Goal: Information Seeking & Learning: Find contact information

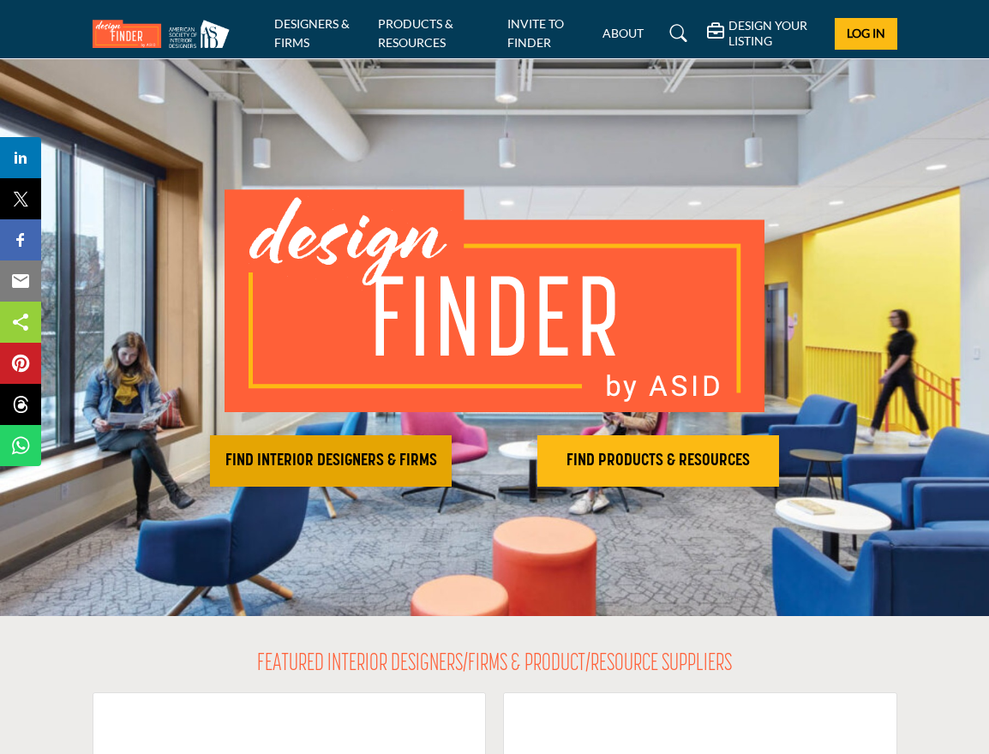
click at [321, 464] on h2 "FIND INTERIOR DESIGNERS & FIRMS" at bounding box center [330, 461] width 231 height 21
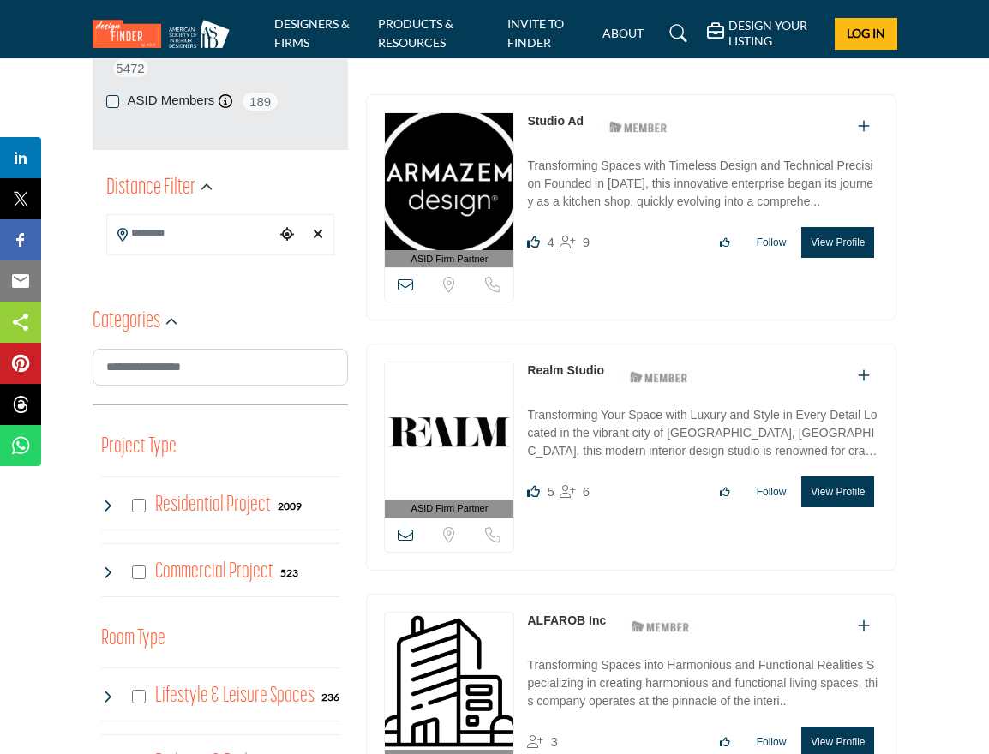
scroll to position [429, 0]
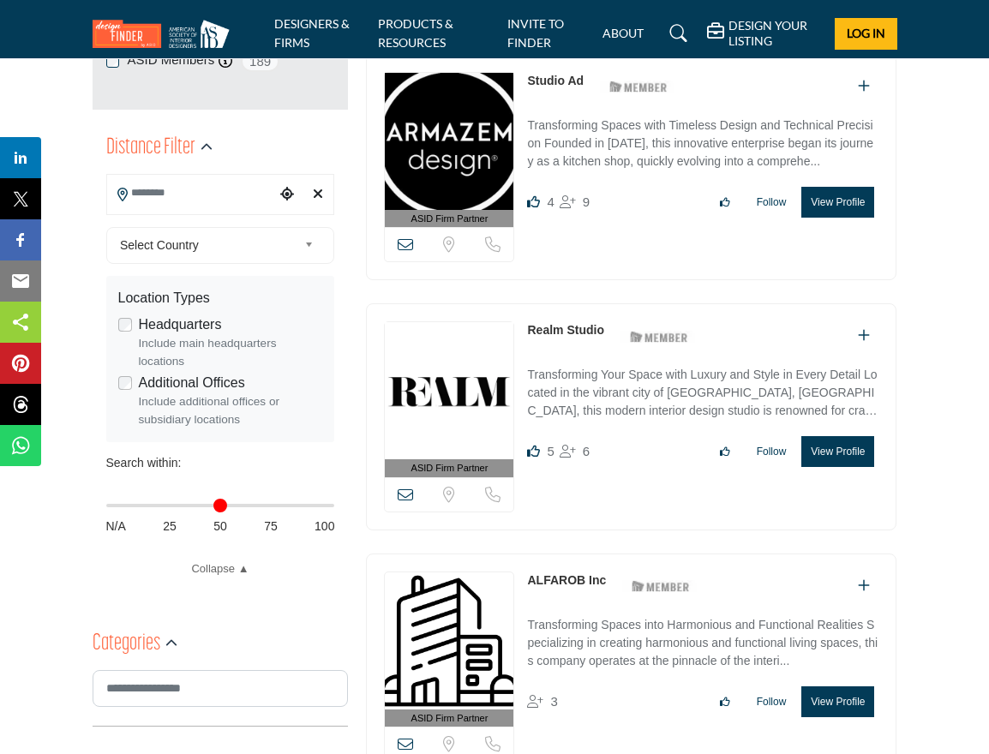
click at [216, 198] on input "Search Location" at bounding box center [191, 193] width 169 height 33
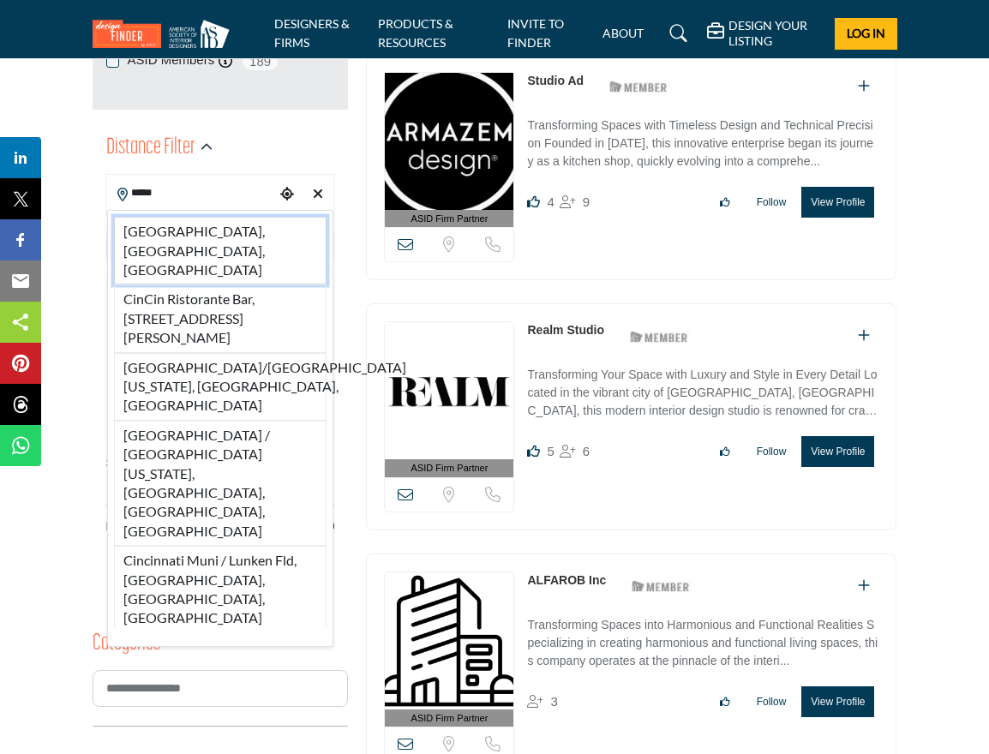
click at [207, 227] on li "Cincinnati, OH, USA" at bounding box center [220, 251] width 213 height 68
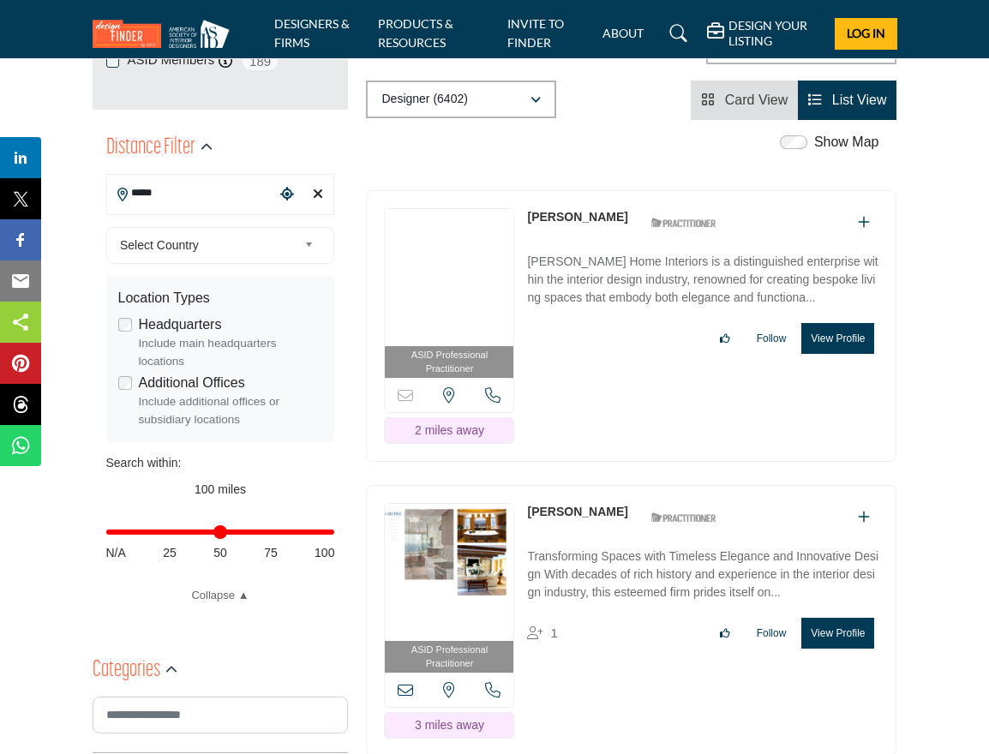
type input "**********"
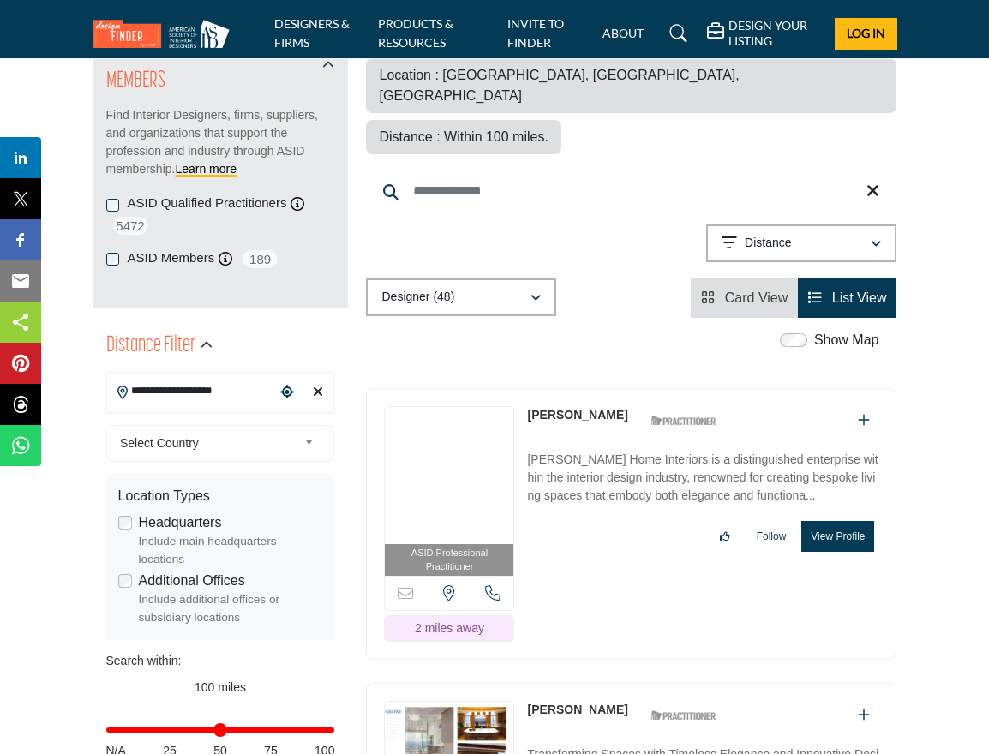
scroll to position [514, 0]
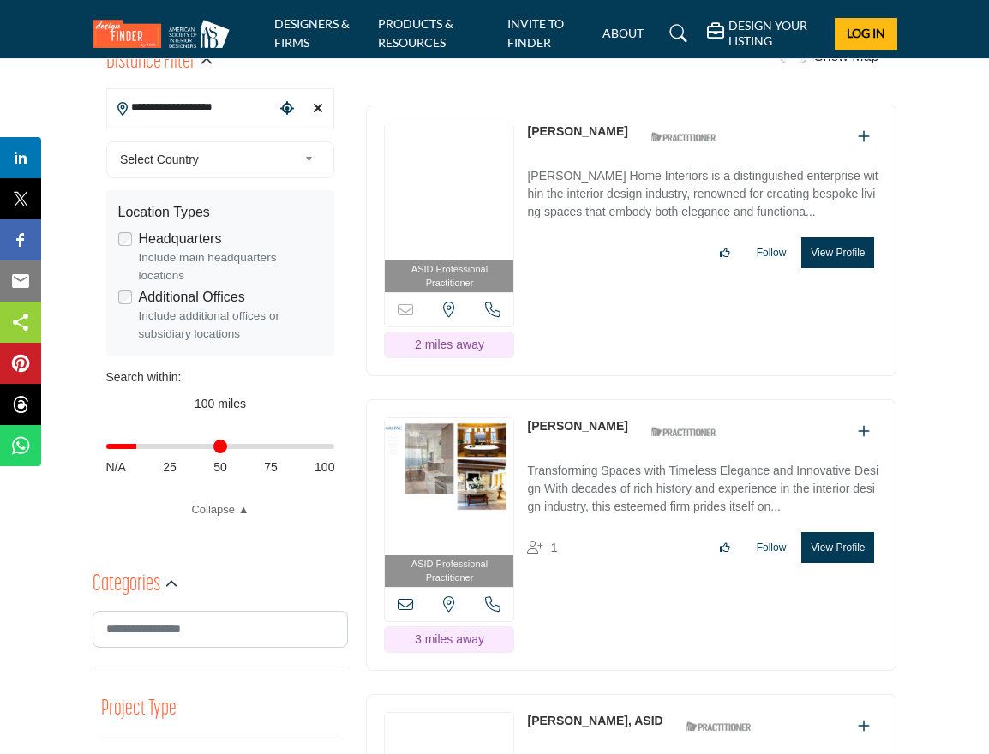
drag, startPoint x: 327, startPoint y: 447, endPoint x: 141, endPoint y: 459, distance: 186.3
click at [141, 448] on input "Distance in miles" at bounding box center [220, 446] width 229 height 3
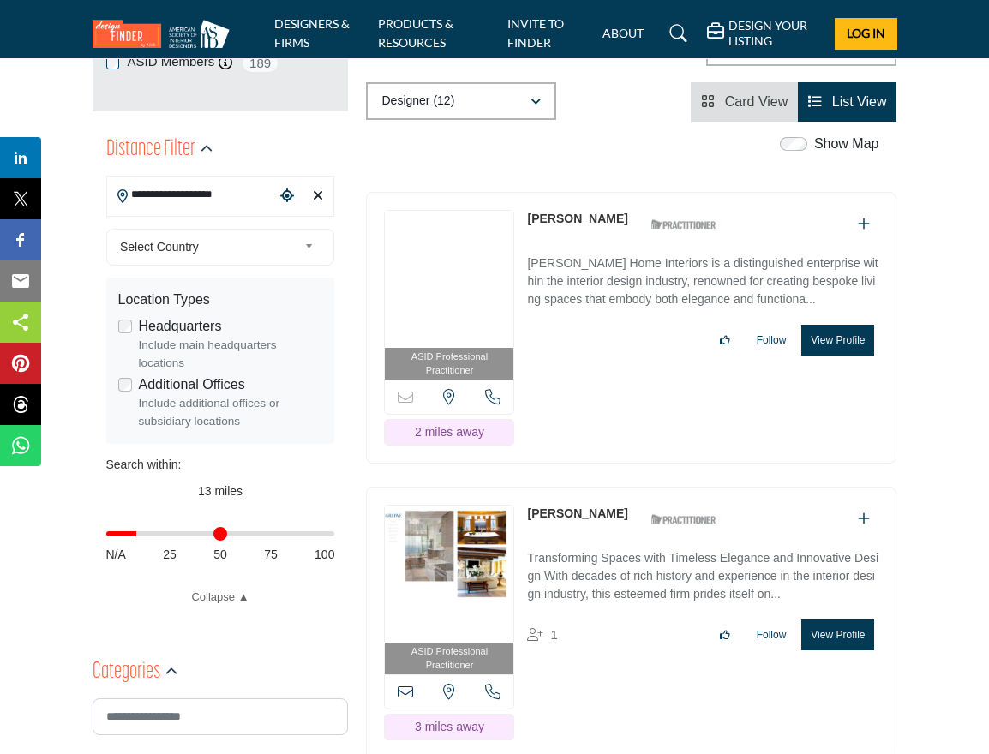
scroll to position [429, 0]
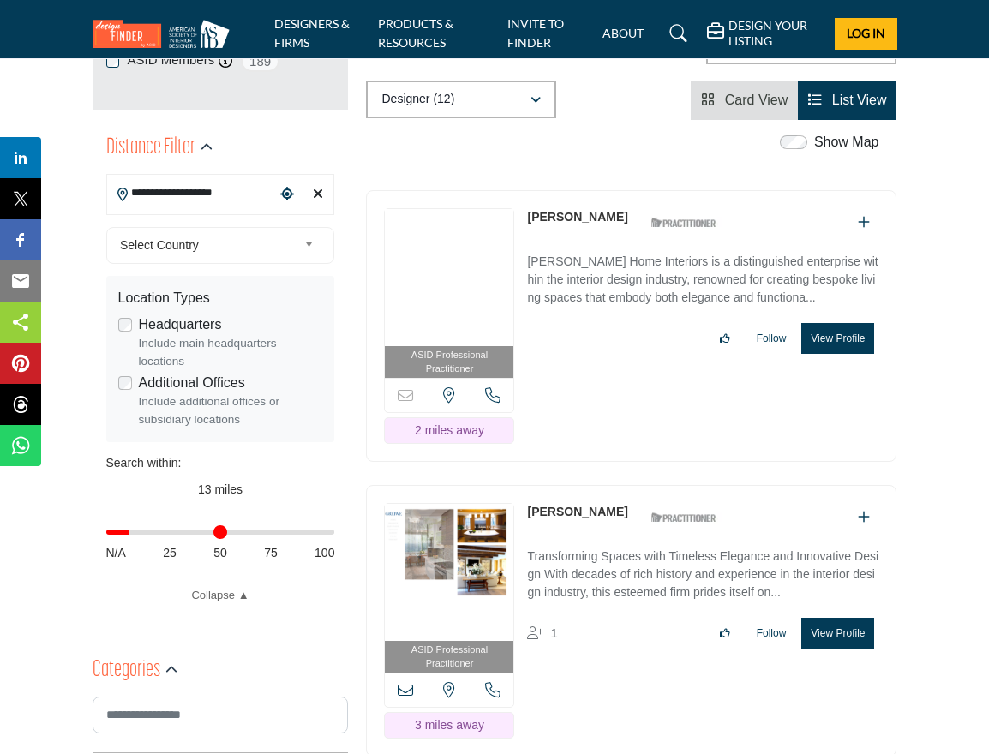
type input "**"
click at [134, 533] on input "Distance in miles" at bounding box center [220, 532] width 229 height 3
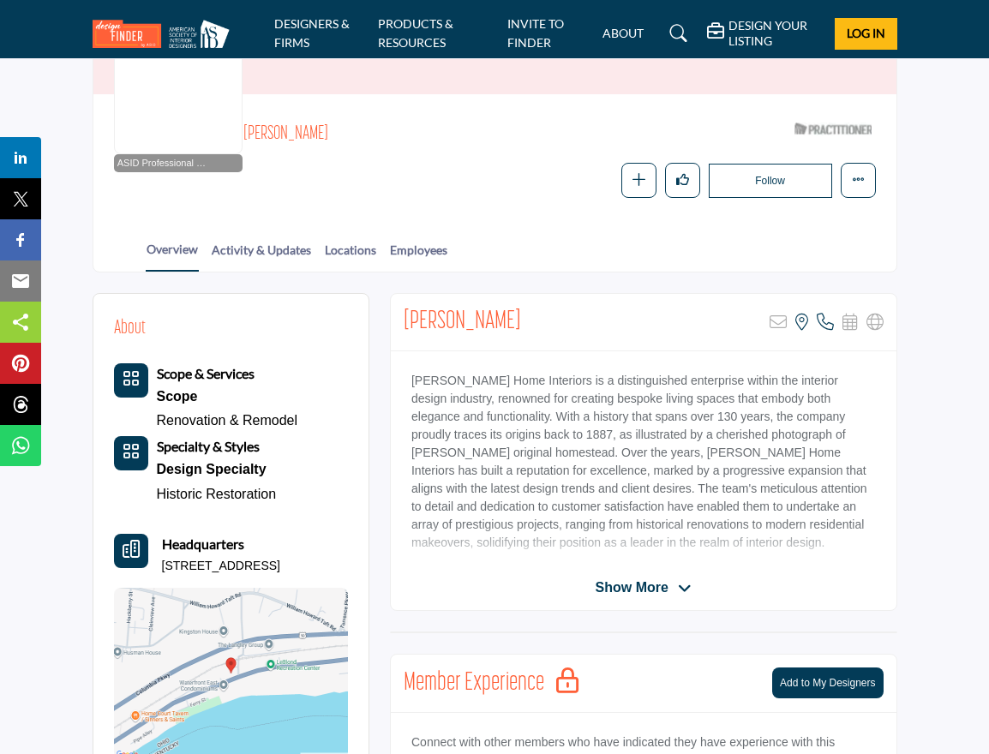
scroll to position [86, 0]
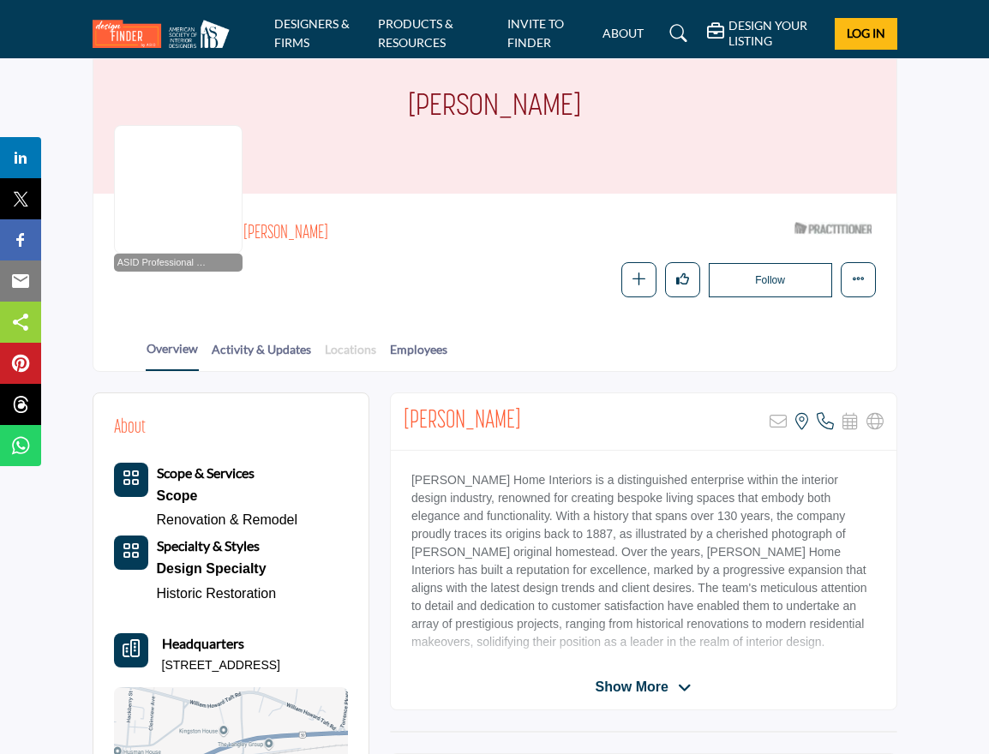
click at [354, 357] on link "Locations" at bounding box center [350, 355] width 53 height 30
